Goal: Transaction & Acquisition: Purchase product/service

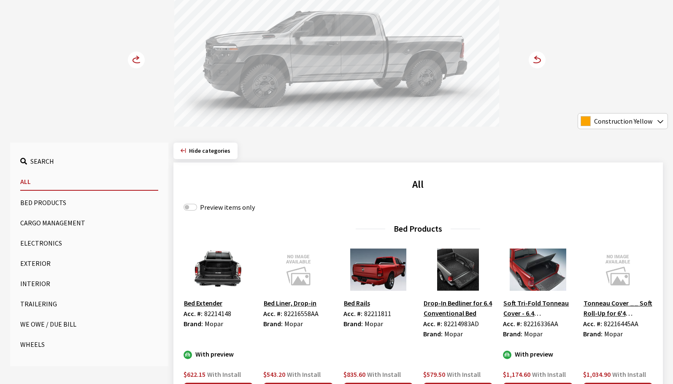
scroll to position [169, 0]
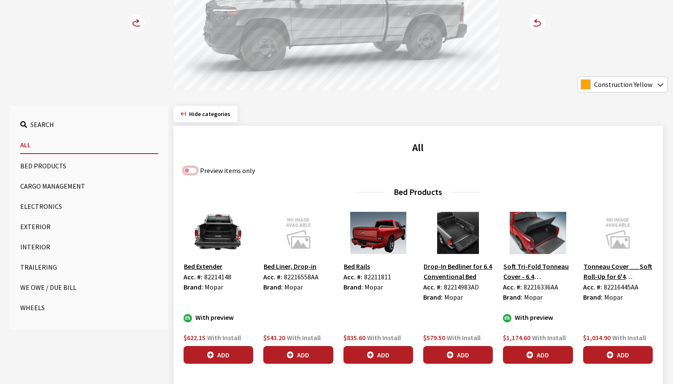
click at [189, 169] on input "Preview items only" at bounding box center [191, 170] width 14 height 7
checkbox input "true"
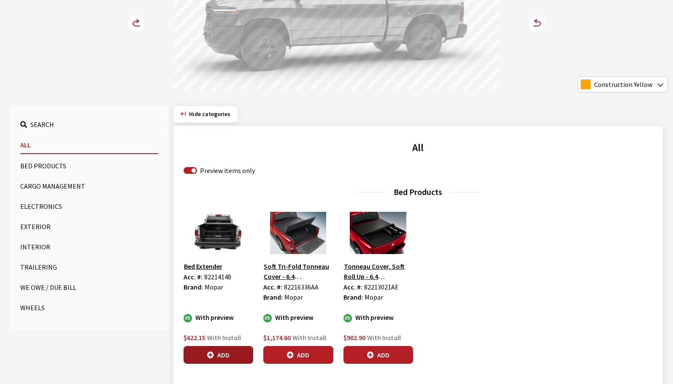
click at [232, 359] on button "Add" at bounding box center [219, 355] width 70 height 18
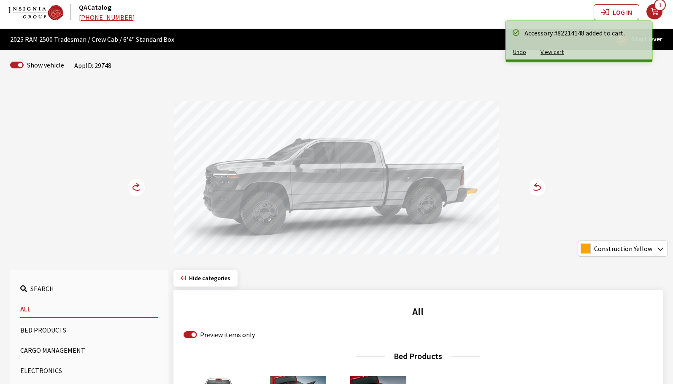
scroll to position [0, 0]
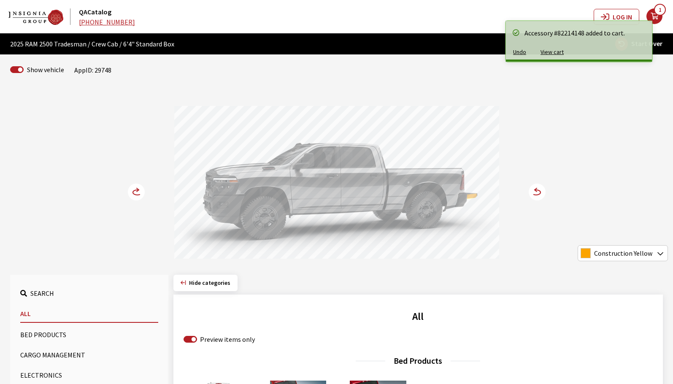
click at [536, 193] on circle at bounding box center [537, 192] width 17 height 17
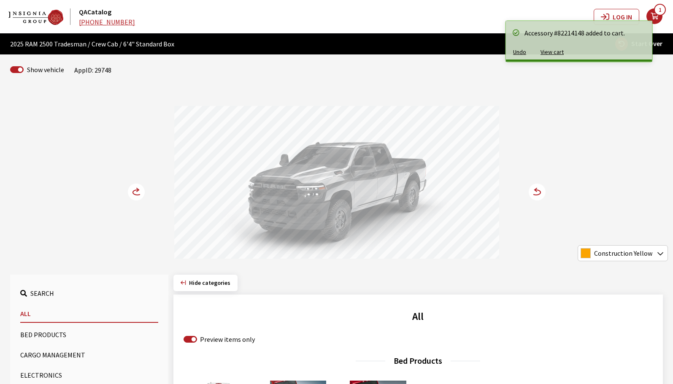
click at [536, 193] on circle at bounding box center [537, 192] width 17 height 17
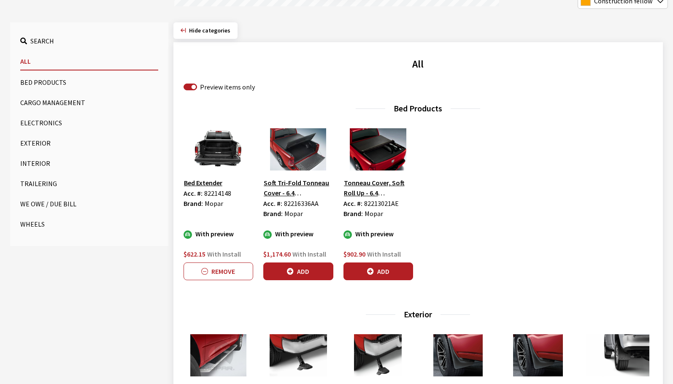
scroll to position [253, 0]
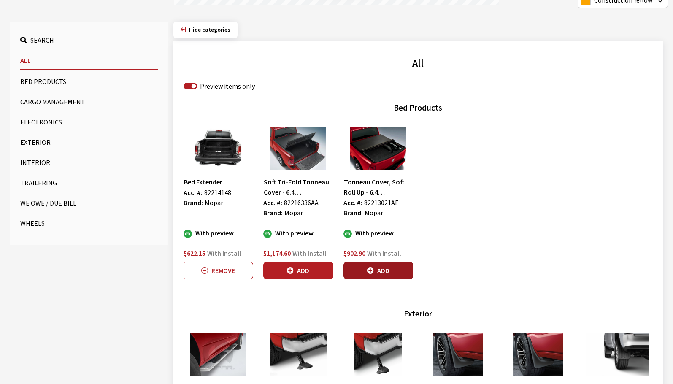
click at [375, 270] on button "Add" at bounding box center [378, 271] width 70 height 18
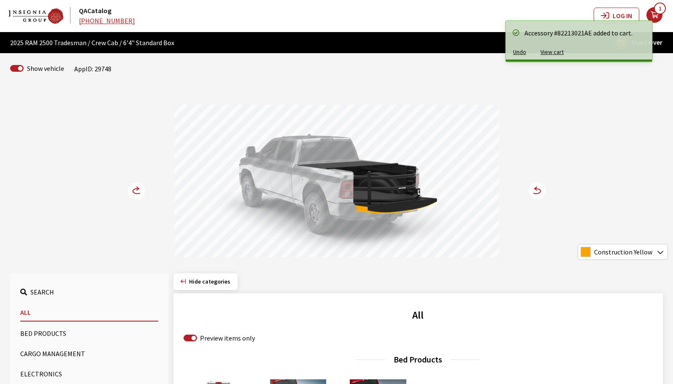
scroll to position [0, 0]
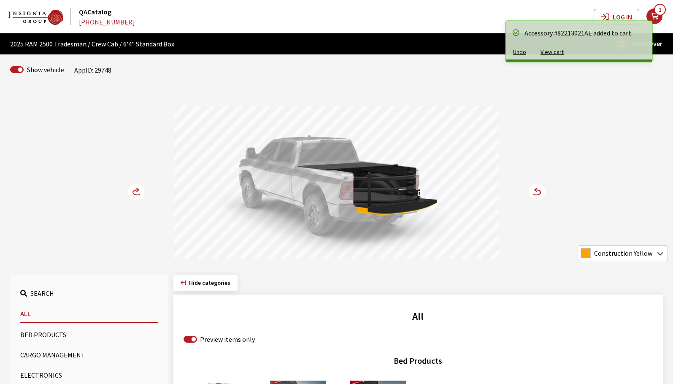
click at [542, 192] on circle at bounding box center [537, 192] width 17 height 17
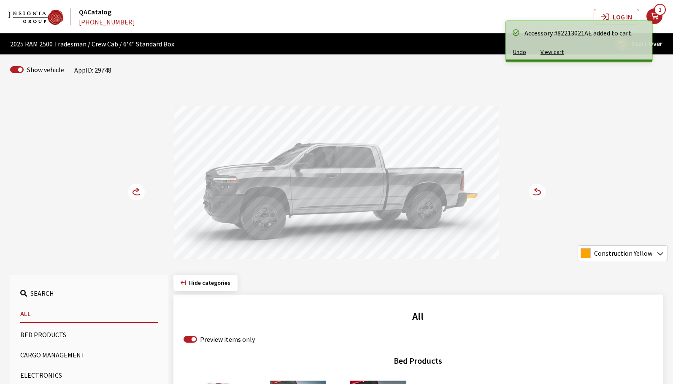
click at [541, 191] on circle at bounding box center [537, 192] width 17 height 17
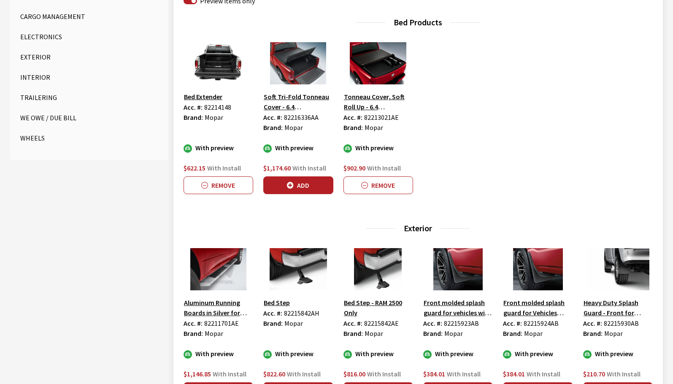
scroll to position [380, 0]
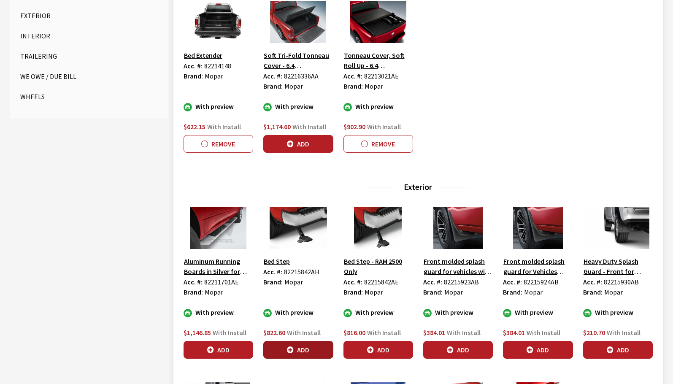
click at [307, 351] on button "Add" at bounding box center [298, 350] width 70 height 18
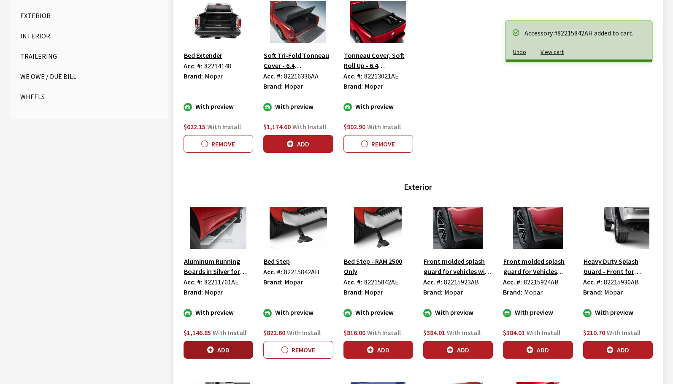
click at [200, 351] on button "Add" at bounding box center [219, 350] width 70 height 18
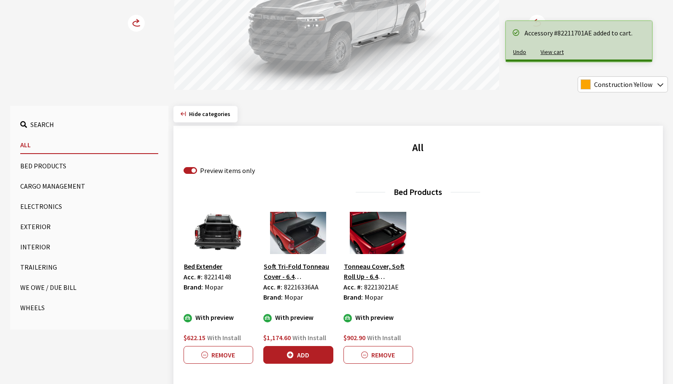
scroll to position [0, 0]
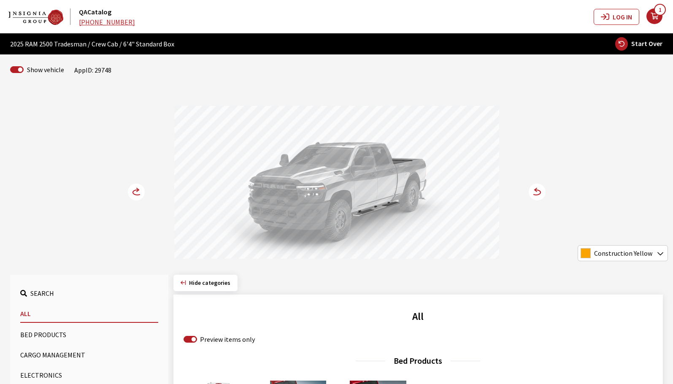
click at [152, 192] on div "Construction Yellow Yellow School Bus Yellow Bright White Utility Orange Omaha …" at bounding box center [336, 175] width 557 height 172
click at [138, 192] on circle at bounding box center [136, 192] width 17 height 17
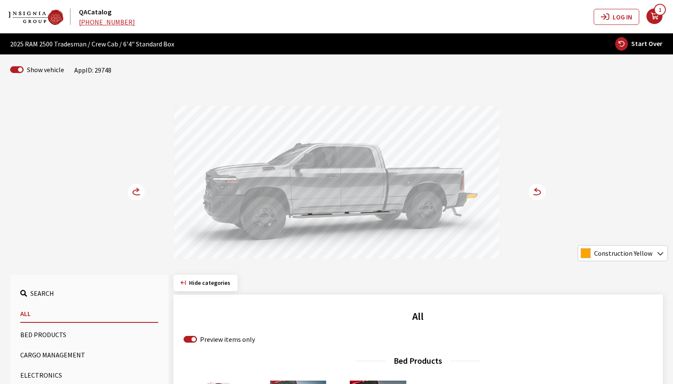
click at [138, 192] on circle at bounding box center [136, 192] width 17 height 17
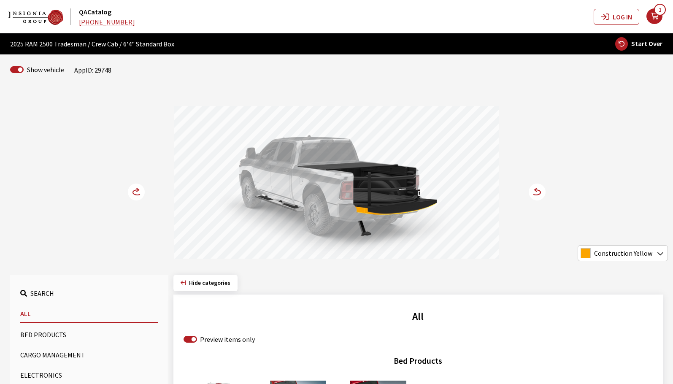
click at [541, 195] on circle at bounding box center [537, 192] width 17 height 17
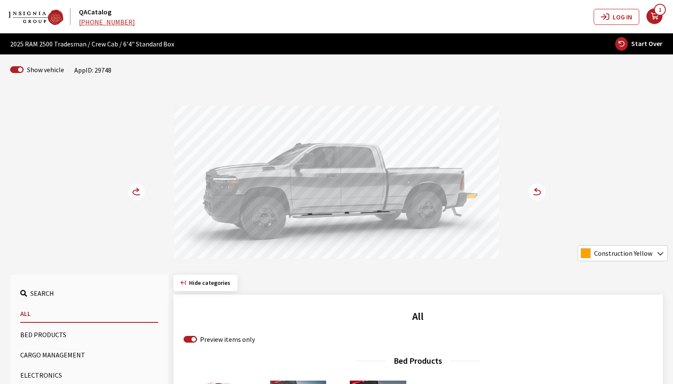
click at [541, 195] on circle at bounding box center [537, 192] width 17 height 17
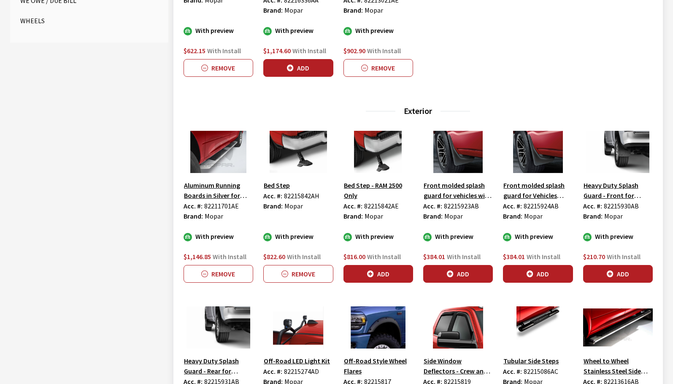
scroll to position [506, 0]
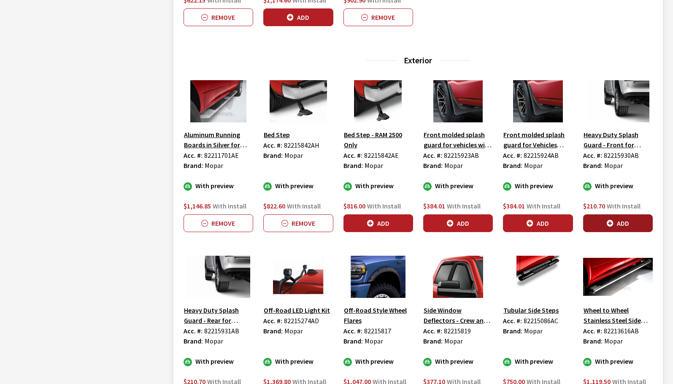
click at [619, 221] on button "Add" at bounding box center [618, 223] width 70 height 18
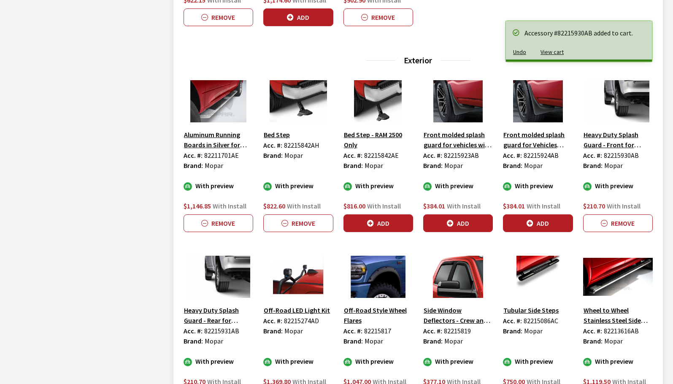
click at [533, 225] on icon "button" at bounding box center [530, 223] width 7 height 7
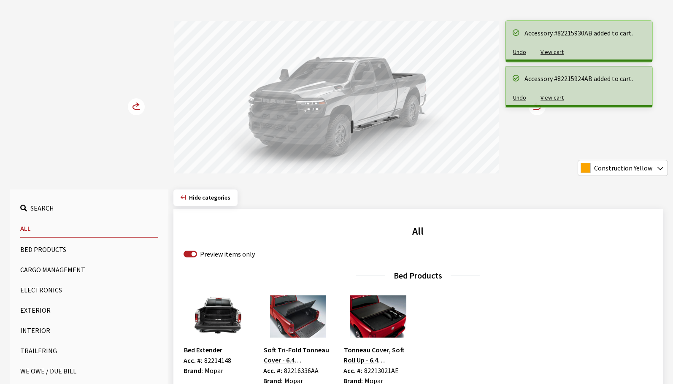
scroll to position [84, 0]
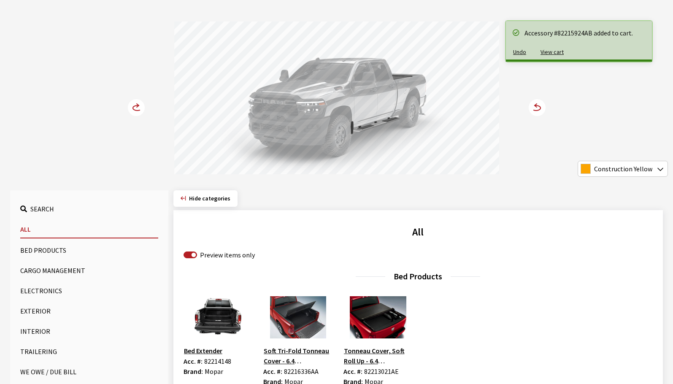
click at [136, 112] on circle at bounding box center [136, 107] width 17 height 17
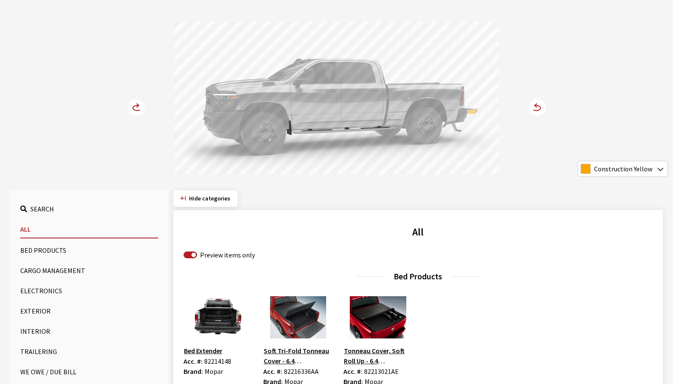
click at [135, 112] on circle at bounding box center [136, 107] width 17 height 17
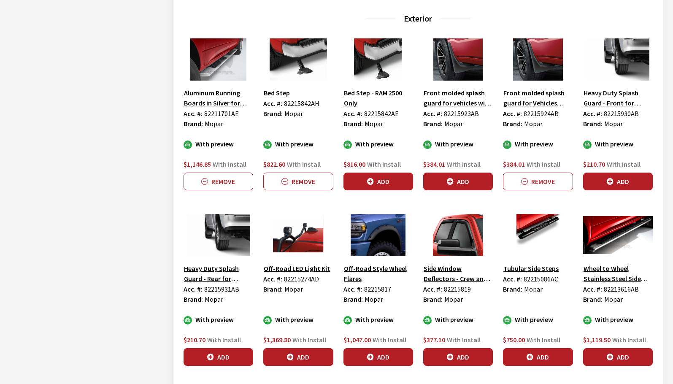
scroll to position [591, 0]
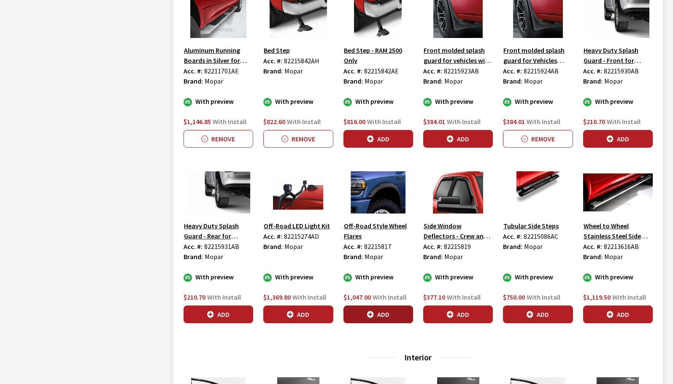
click at [373, 316] on icon "button" at bounding box center [370, 314] width 7 height 7
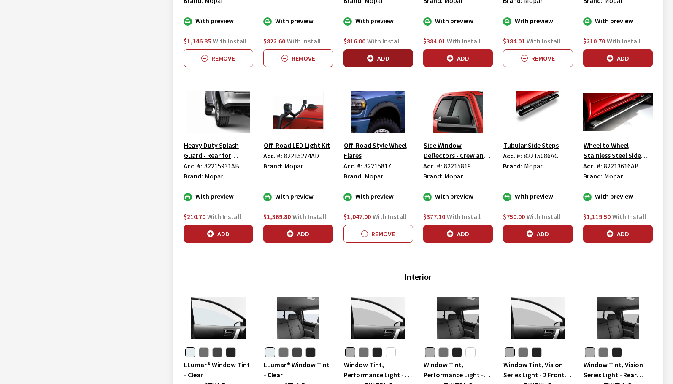
scroll to position [675, 0]
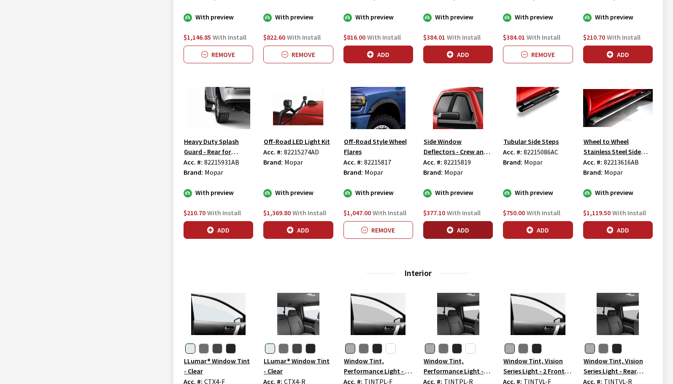
click at [434, 230] on button "Add" at bounding box center [458, 230] width 70 height 18
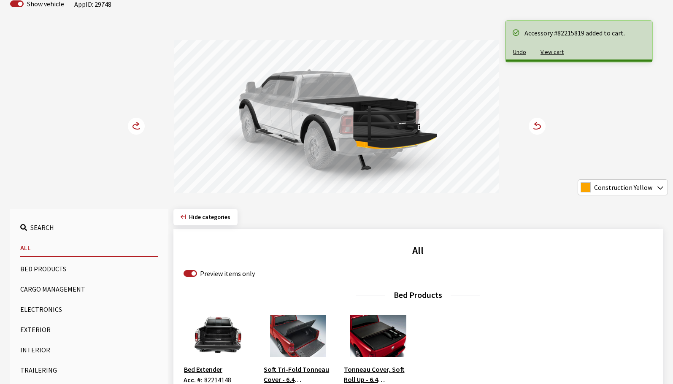
scroll to position [42, 0]
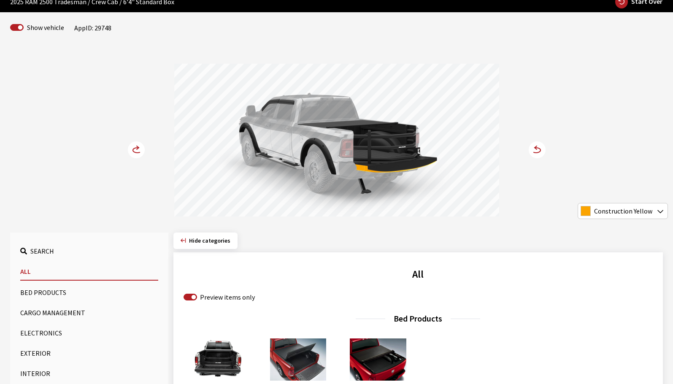
click at [533, 152] on icon at bounding box center [532, 150] width 6 height 7
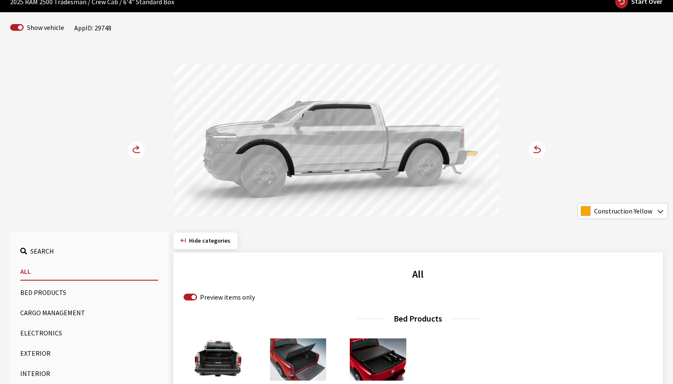
click at [533, 152] on icon at bounding box center [532, 150] width 6 height 7
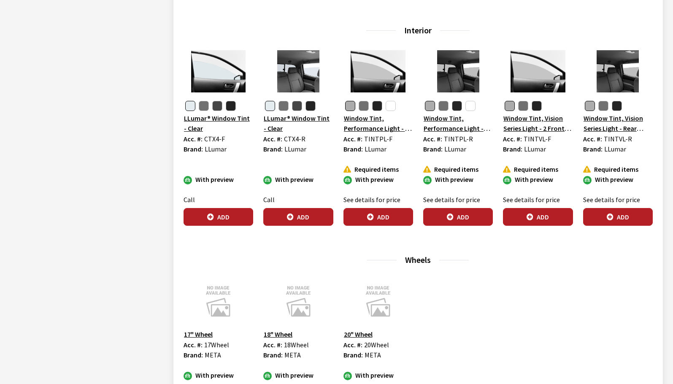
scroll to position [928, 0]
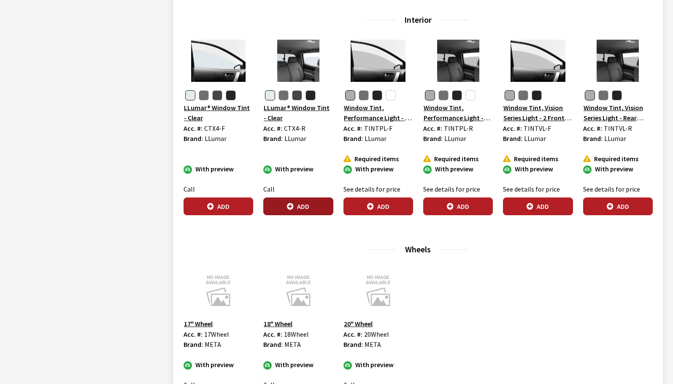
click at [285, 211] on button "Add" at bounding box center [298, 206] width 70 height 18
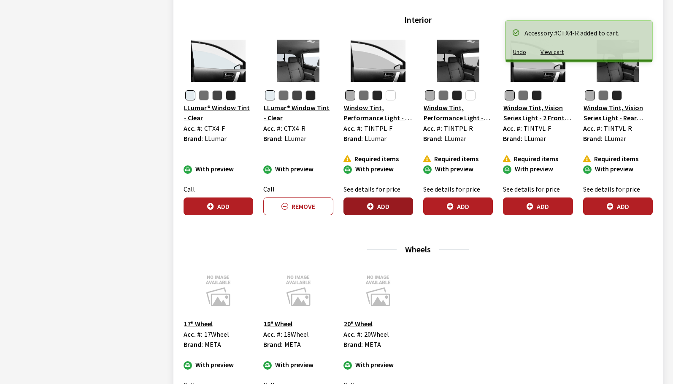
click at [381, 212] on button "Add" at bounding box center [378, 206] width 70 height 18
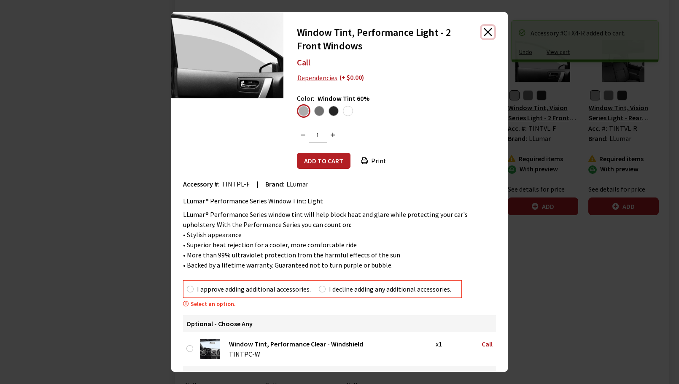
click at [482, 30] on button "Close" at bounding box center [488, 32] width 13 height 13
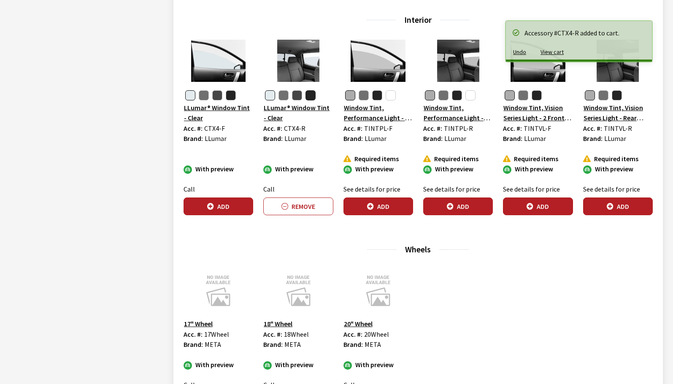
click at [306, 96] on button "button" at bounding box center [311, 95] width 10 height 10
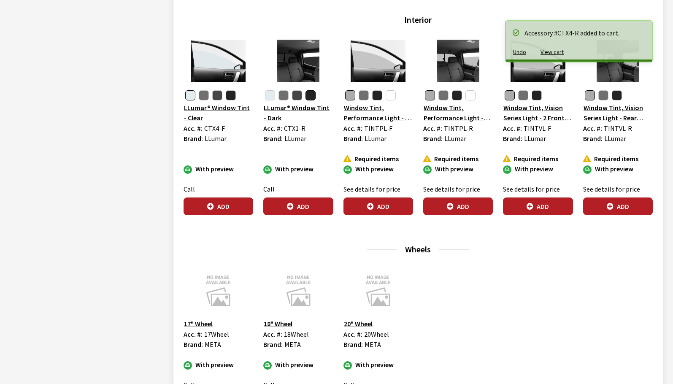
click at [279, 210] on button "Add" at bounding box center [298, 206] width 70 height 18
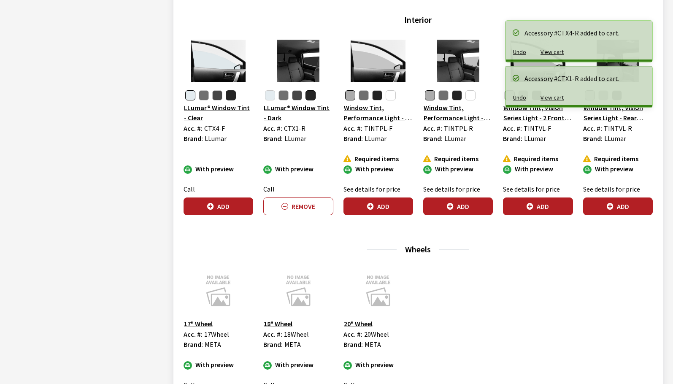
click at [231, 95] on button "button" at bounding box center [231, 95] width 10 height 10
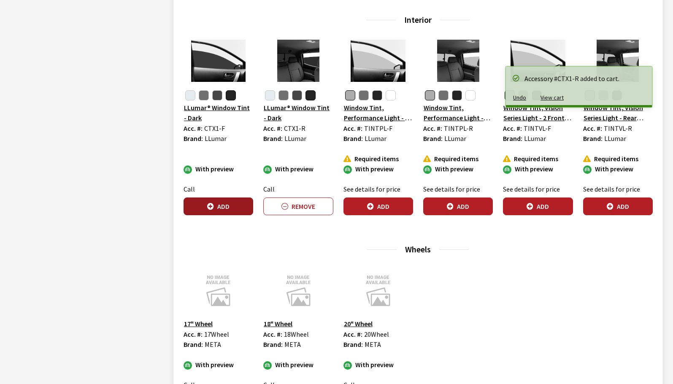
click at [222, 206] on button "Add" at bounding box center [219, 206] width 70 height 18
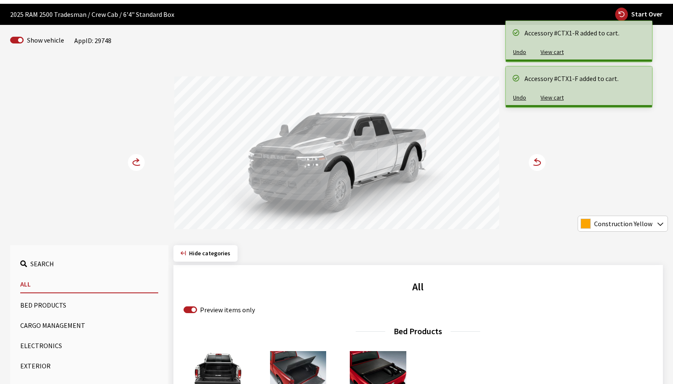
scroll to position [0, 0]
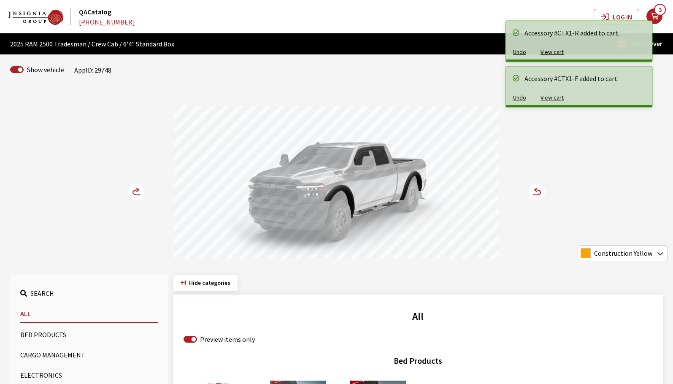
click at [137, 198] on circle at bounding box center [136, 192] width 17 height 17
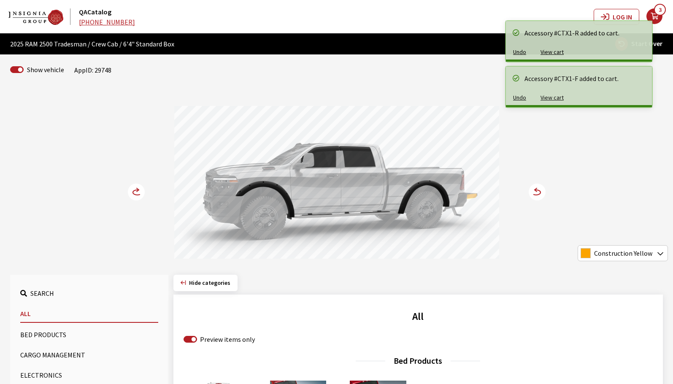
click at [135, 197] on circle at bounding box center [136, 192] width 17 height 17
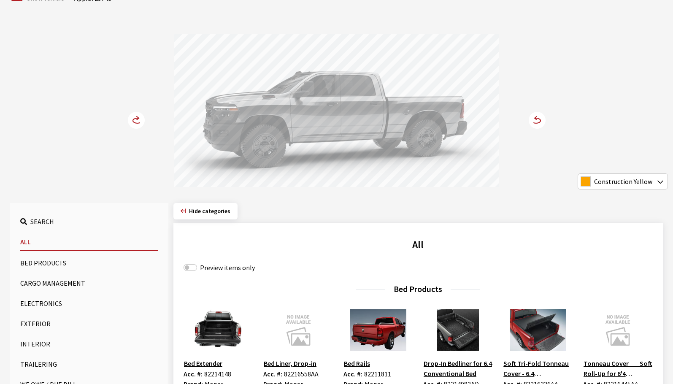
scroll to position [42, 0]
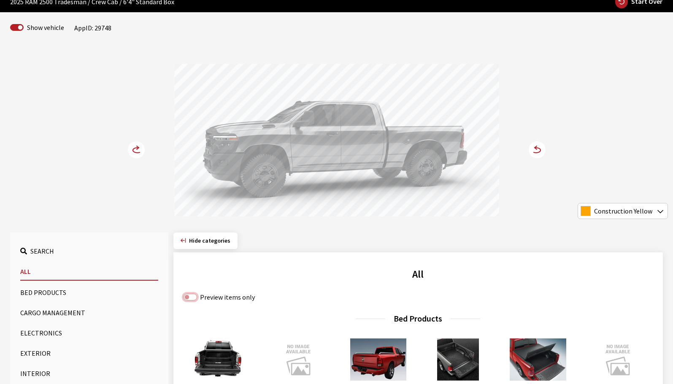
click at [194, 298] on input "Preview items only" at bounding box center [191, 297] width 14 height 7
checkbox input "true"
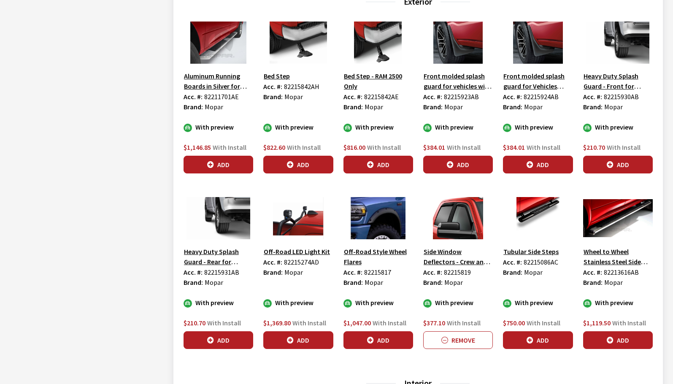
scroll to position [591, 0]
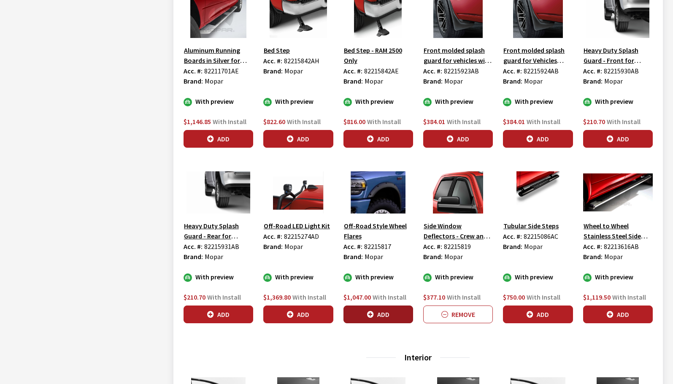
click at [383, 316] on button "Add" at bounding box center [378, 315] width 70 height 18
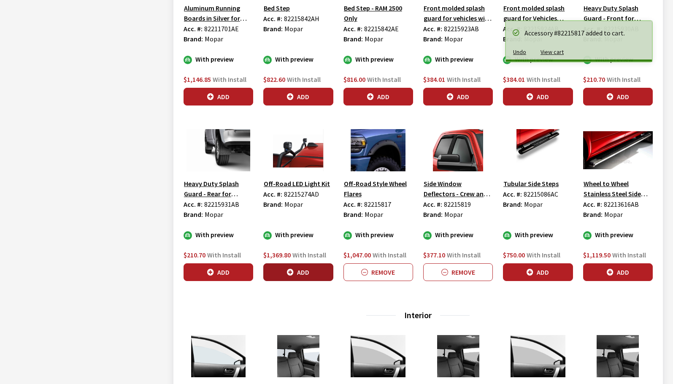
click at [285, 277] on button "Add" at bounding box center [298, 272] width 70 height 18
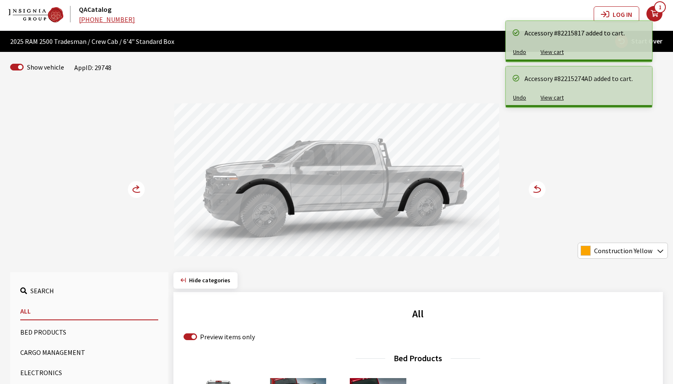
scroll to position [0, 0]
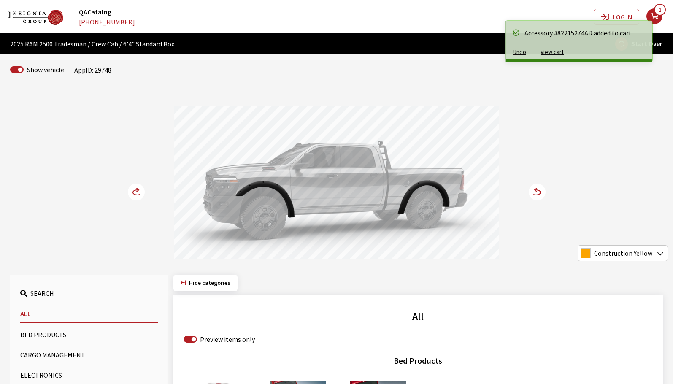
click at [541, 195] on circle at bounding box center [537, 192] width 17 height 17
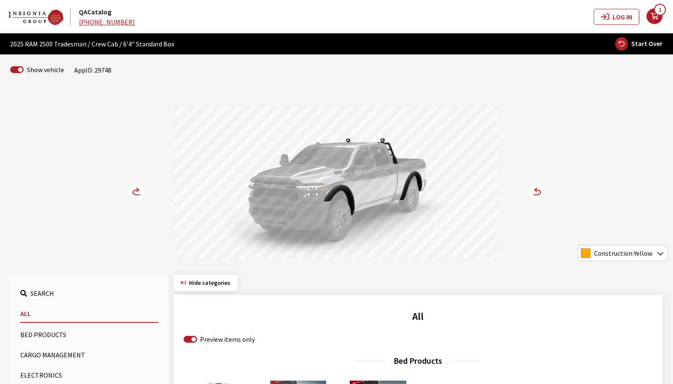
click at [541, 195] on circle at bounding box center [537, 192] width 17 height 17
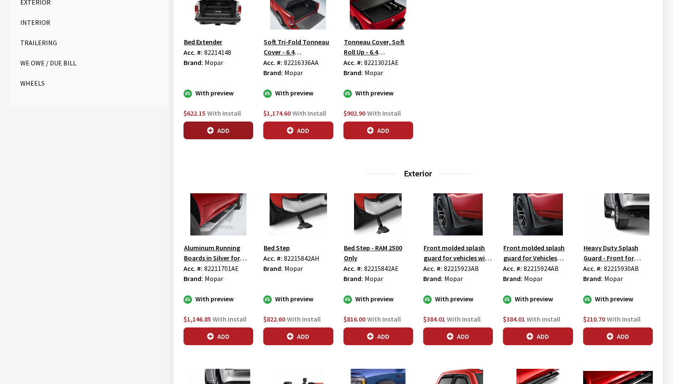
scroll to position [464, 0]
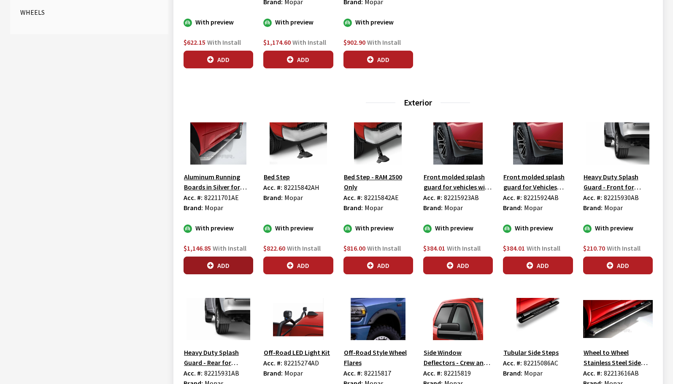
click at [212, 260] on button "Add" at bounding box center [219, 266] width 70 height 18
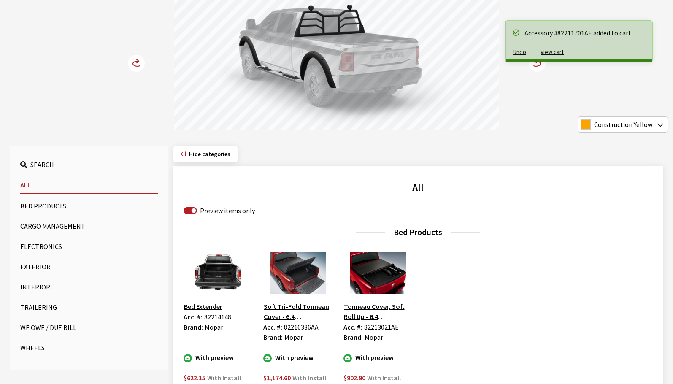
scroll to position [0, 0]
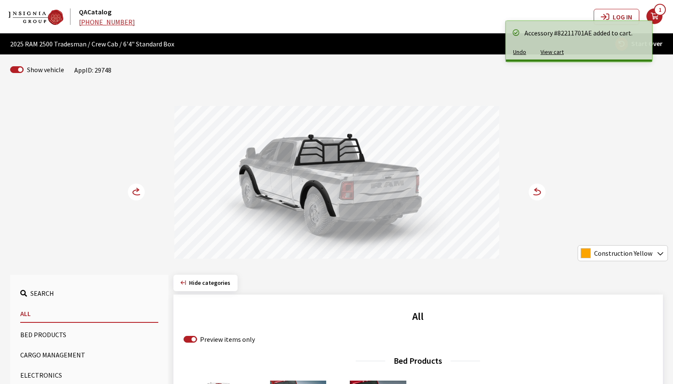
click at [538, 195] on icon at bounding box center [537, 192] width 17 height 17
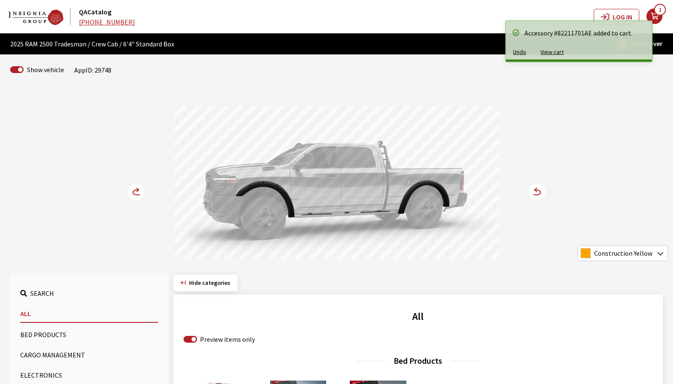
click at [538, 195] on circle at bounding box center [537, 192] width 17 height 17
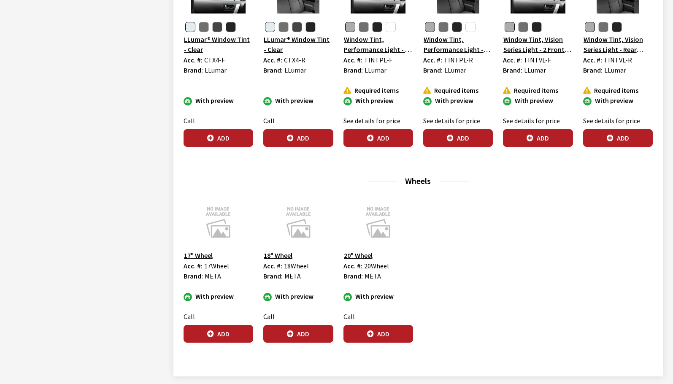
scroll to position [1013, 0]
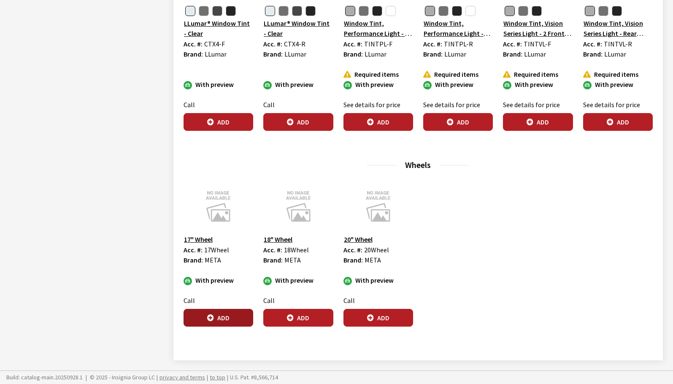
click at [246, 316] on button "Add" at bounding box center [219, 318] width 70 height 18
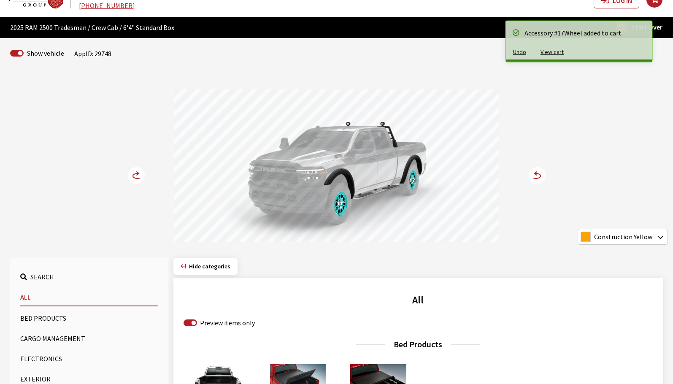
scroll to position [0, 0]
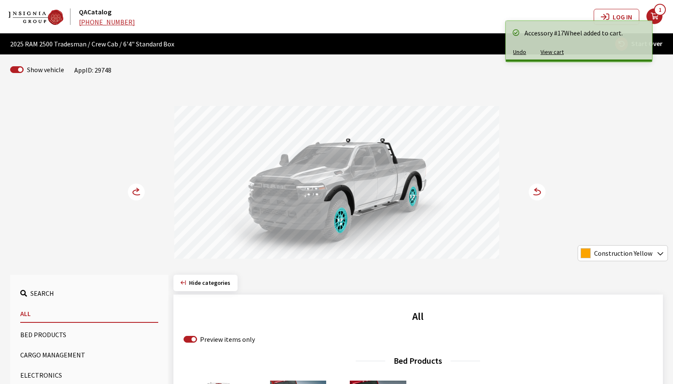
click at [141, 195] on circle at bounding box center [136, 192] width 17 height 17
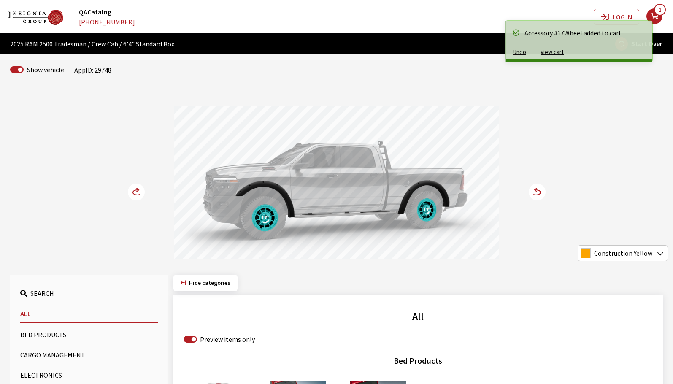
click at [140, 194] on icon at bounding box center [141, 192] width 6 height 7
